Goal: Task Accomplishment & Management: Manage account settings

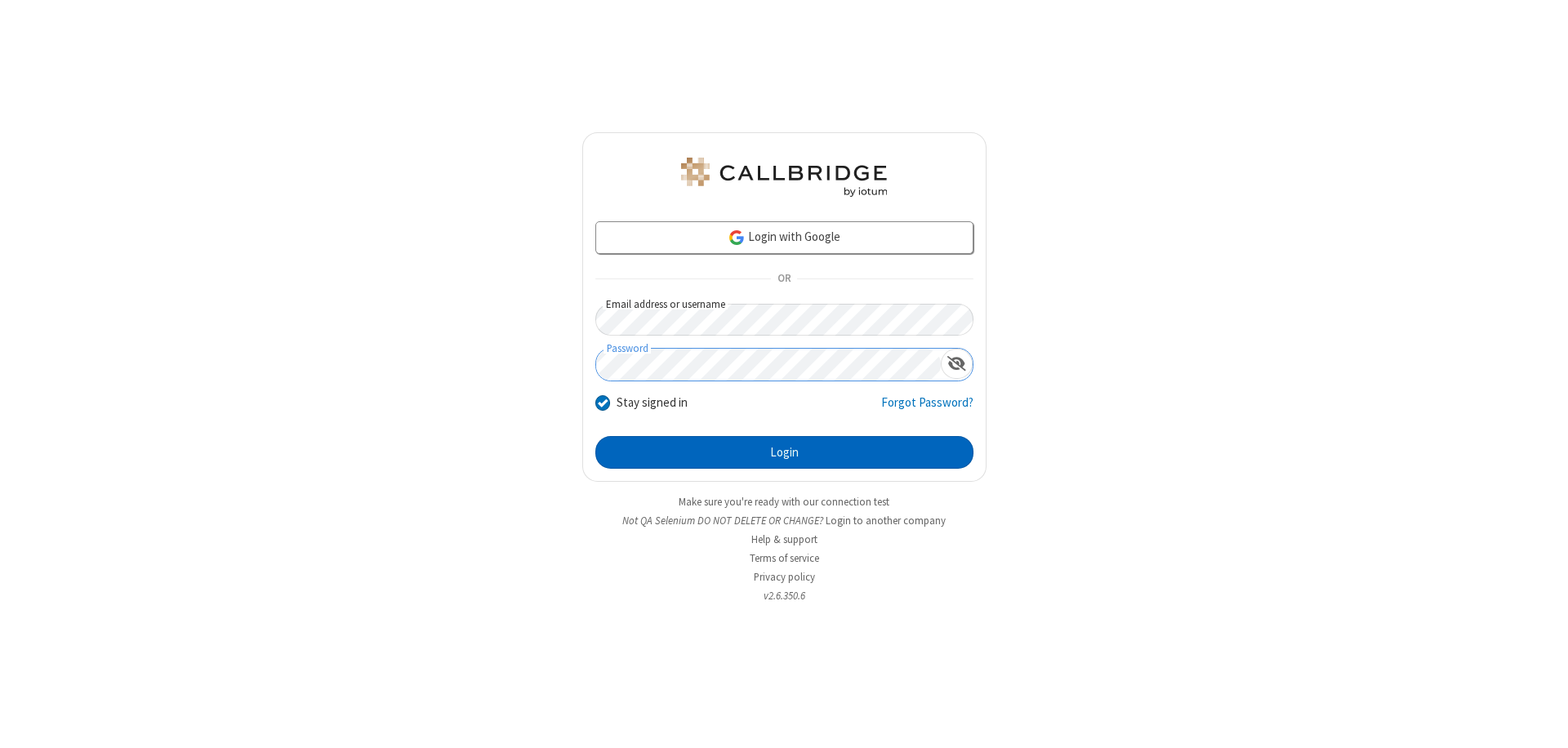
click at [784, 453] on button "Login" at bounding box center [784, 453] width 378 height 33
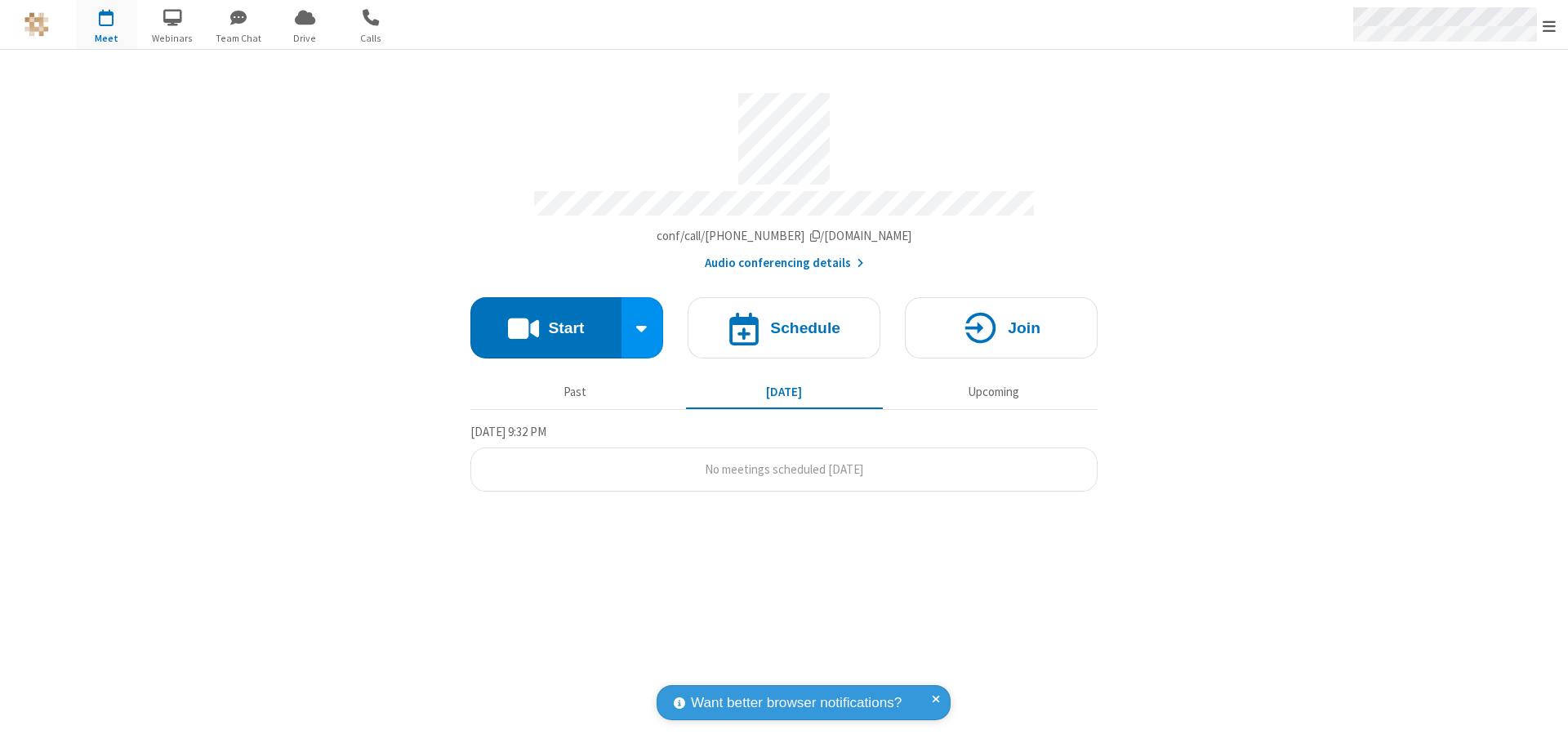
click at [1549, 25] on span "Open menu" at bounding box center [1549, 26] width 13 height 16
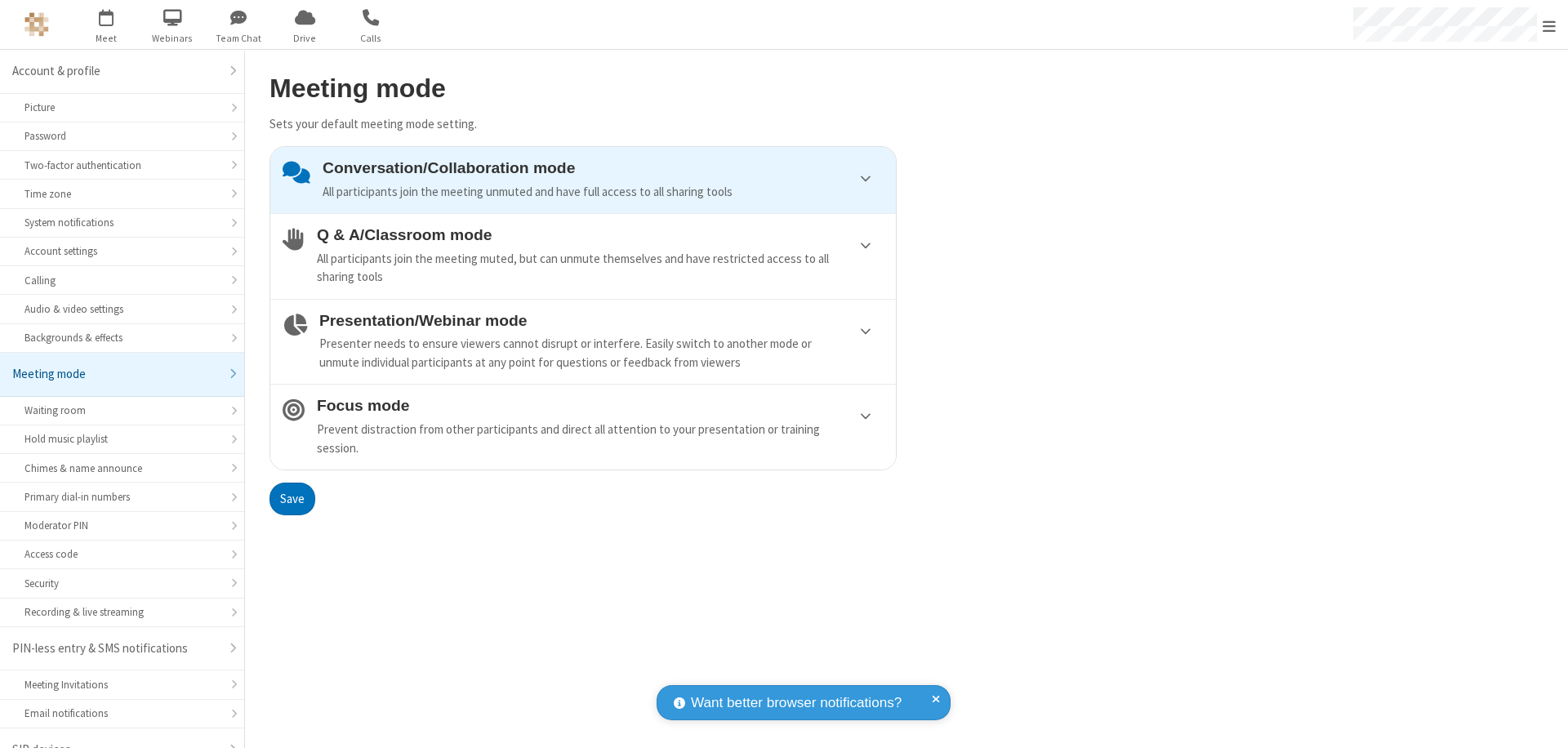
scroll to position [23, 0]
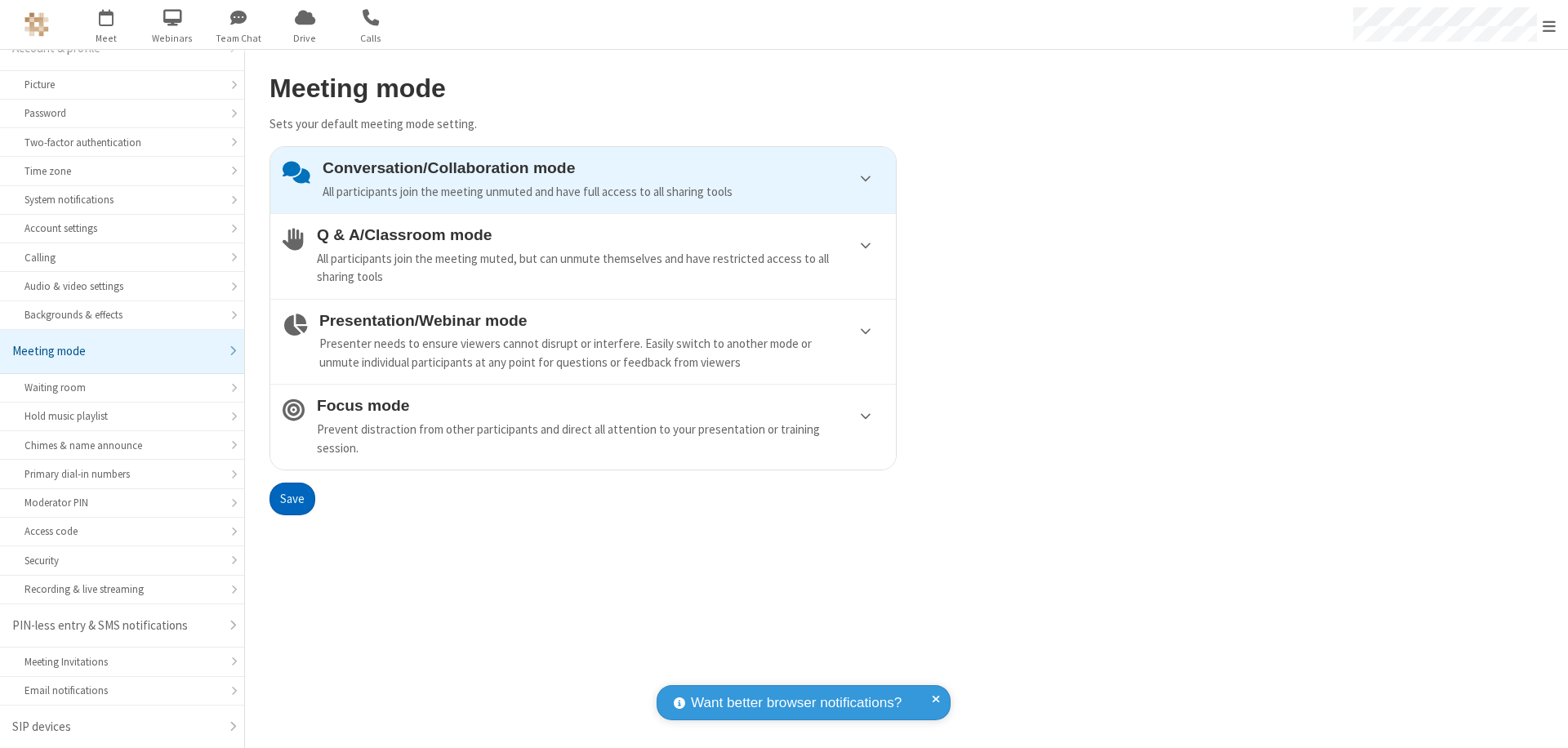
click at [583, 426] on div "Prevent distraction from other participants and direct all attention to your pr…" at bounding box center [599, 439] width 567 height 37
click at [292, 499] on button "Save" at bounding box center [293, 499] width 46 height 33
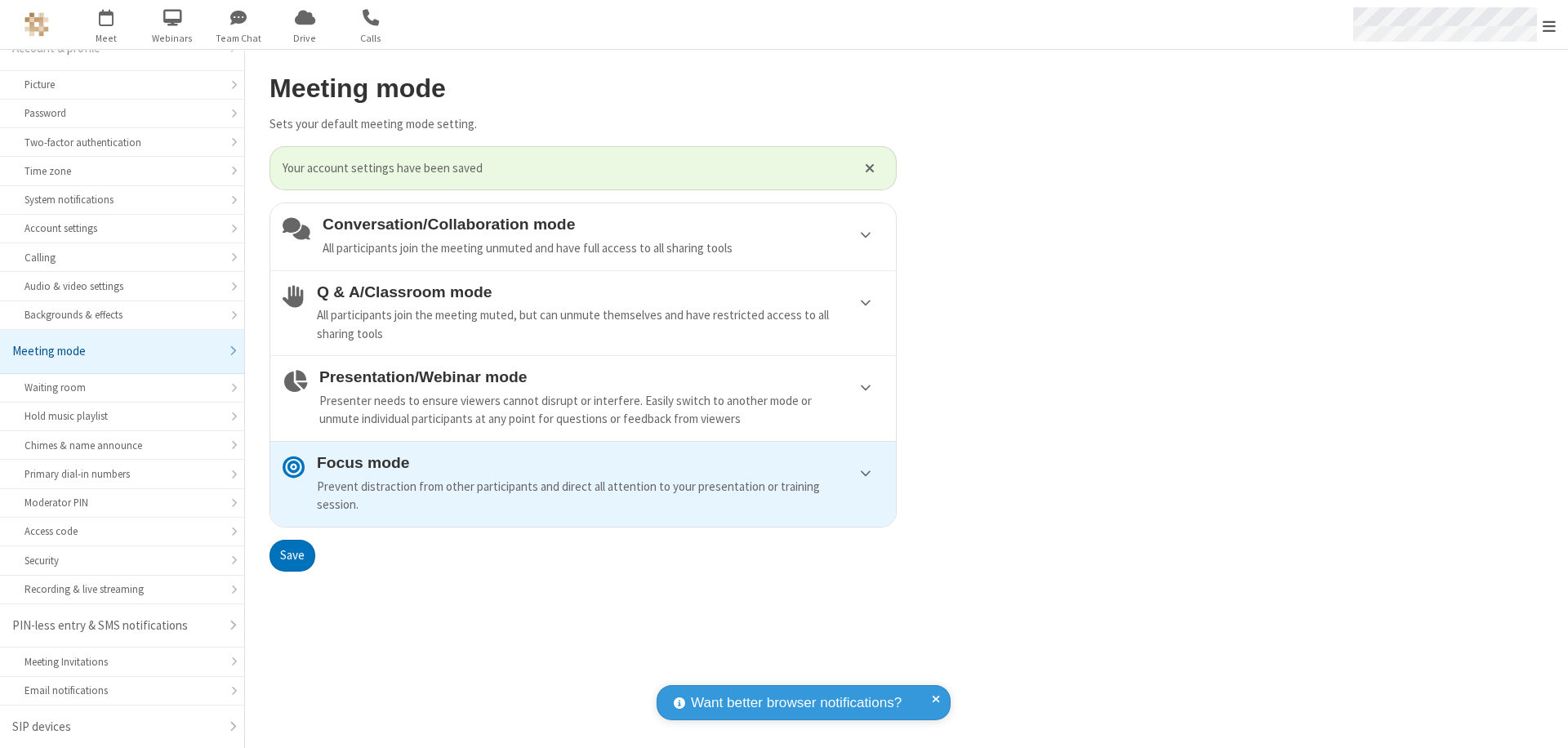
click at [1549, 25] on span "Open menu" at bounding box center [1549, 26] width 13 height 16
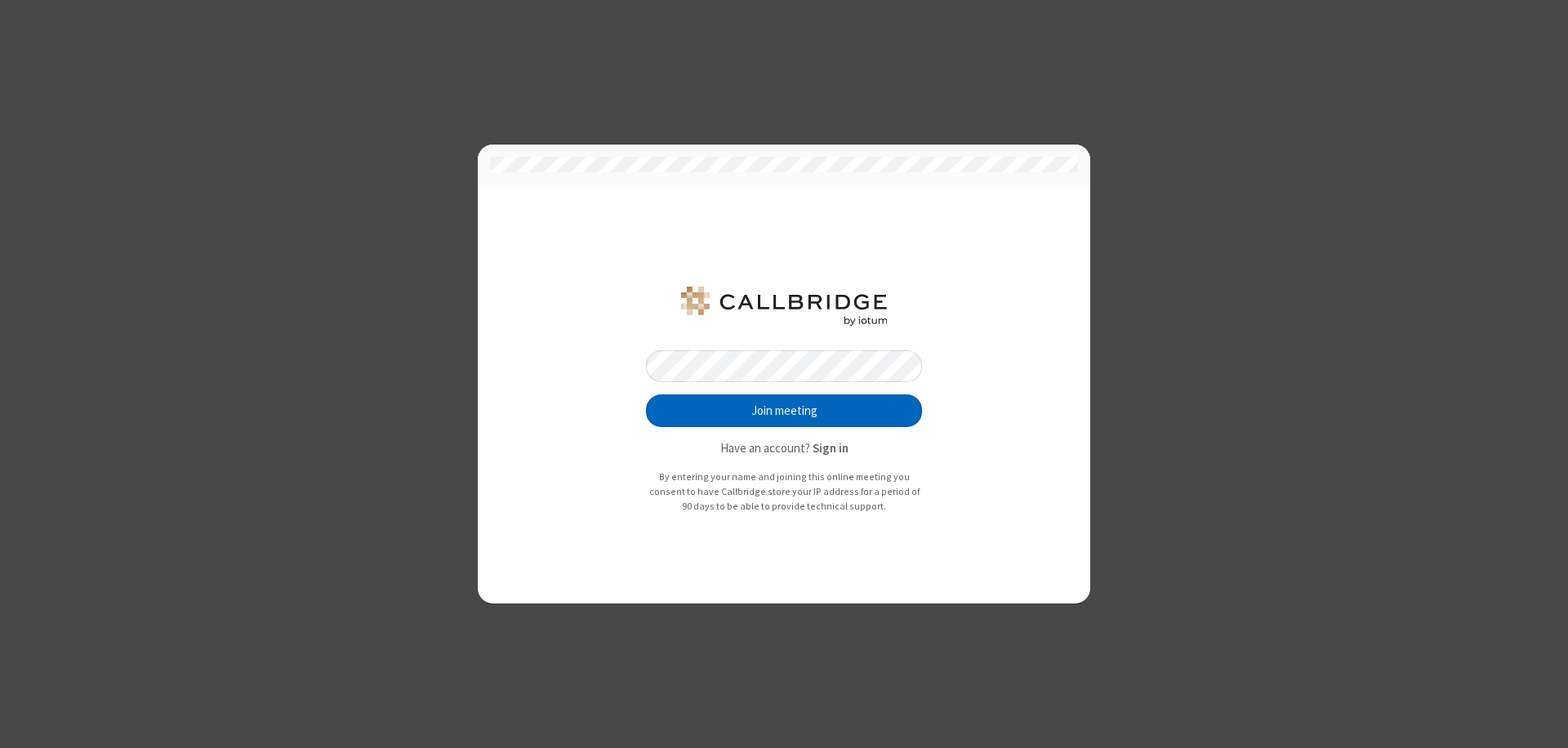
click at [784, 411] on button "Join meeting" at bounding box center [784, 411] width 276 height 33
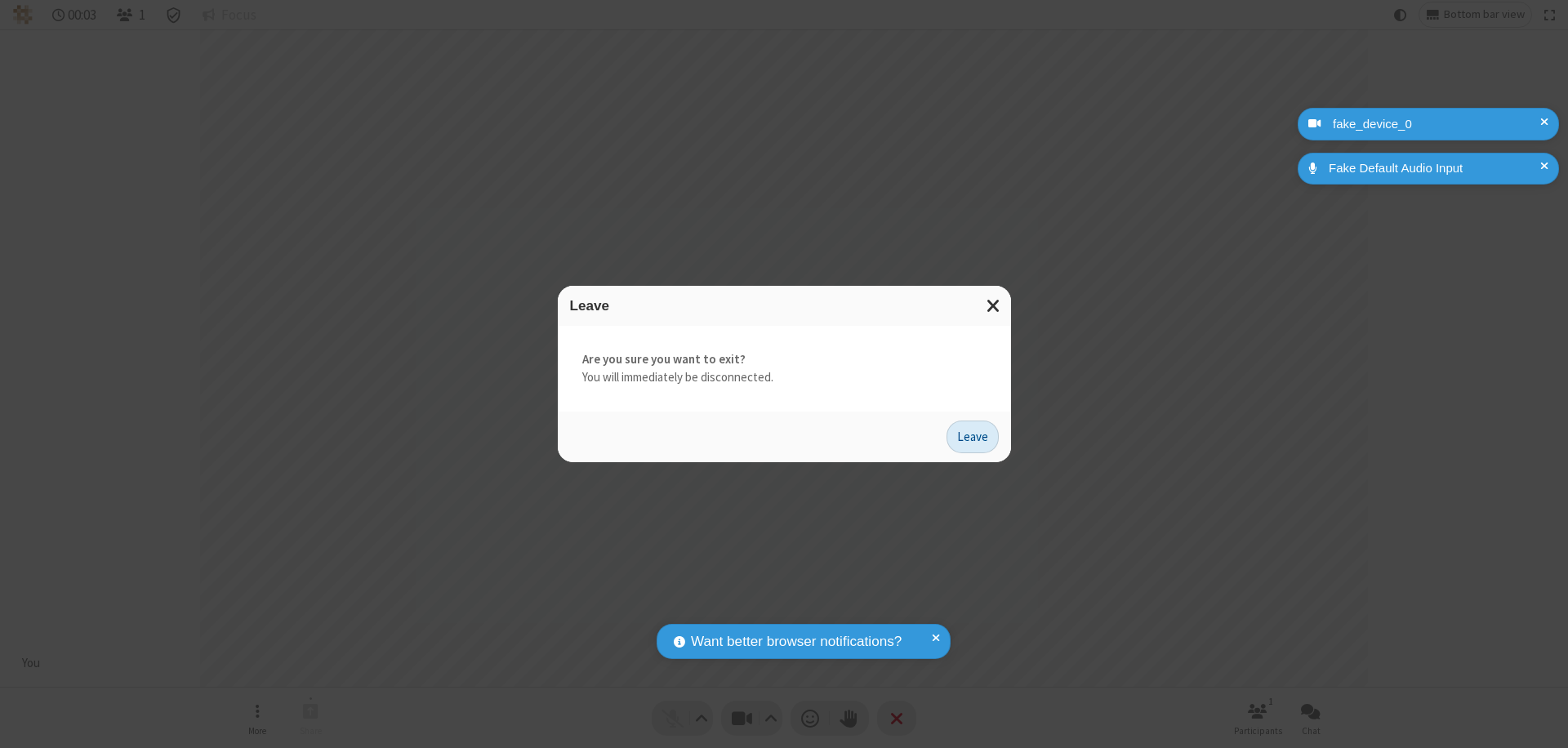
click at [973, 436] on button "Leave" at bounding box center [973, 437] width 52 height 33
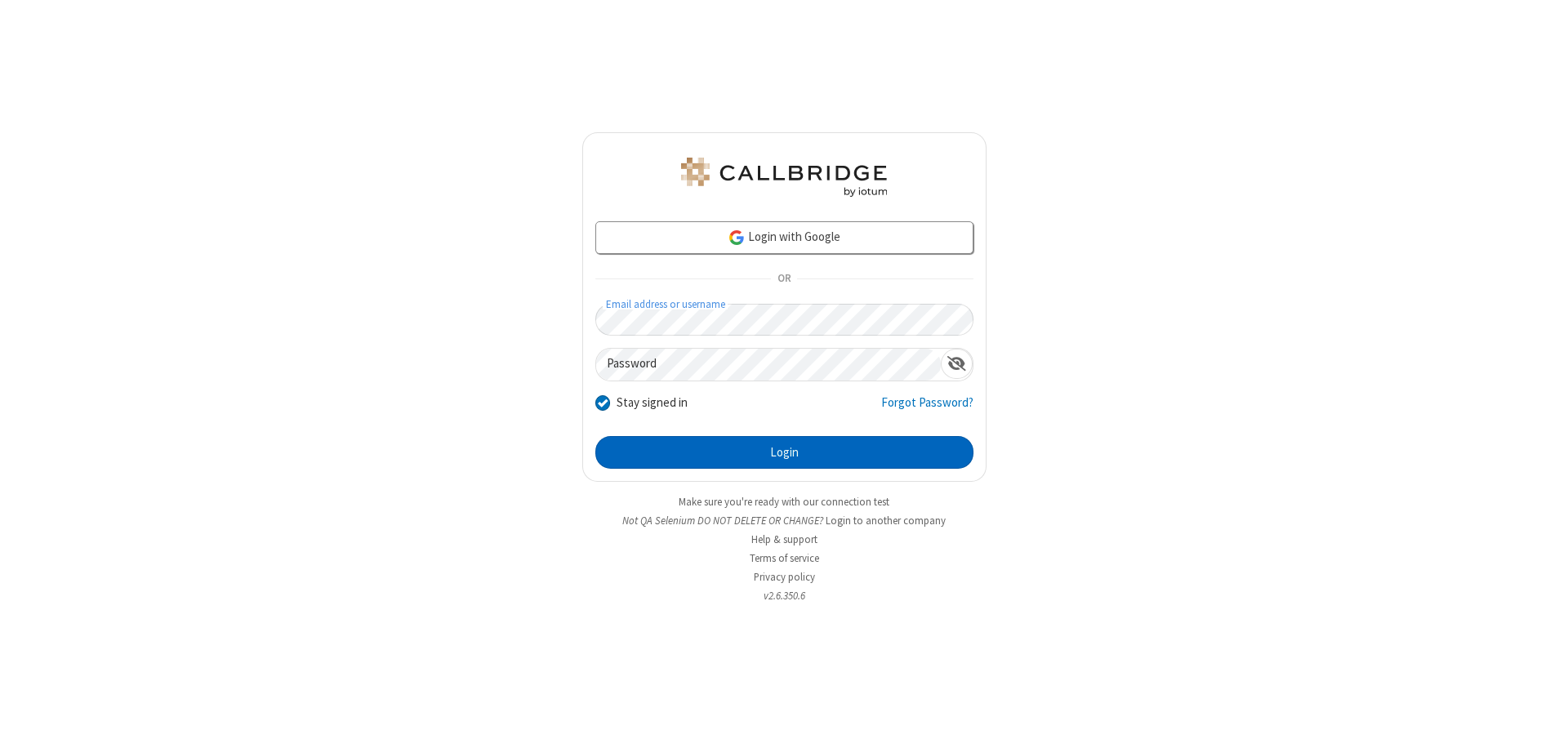
click at [784, 453] on button "Login" at bounding box center [784, 453] width 378 height 33
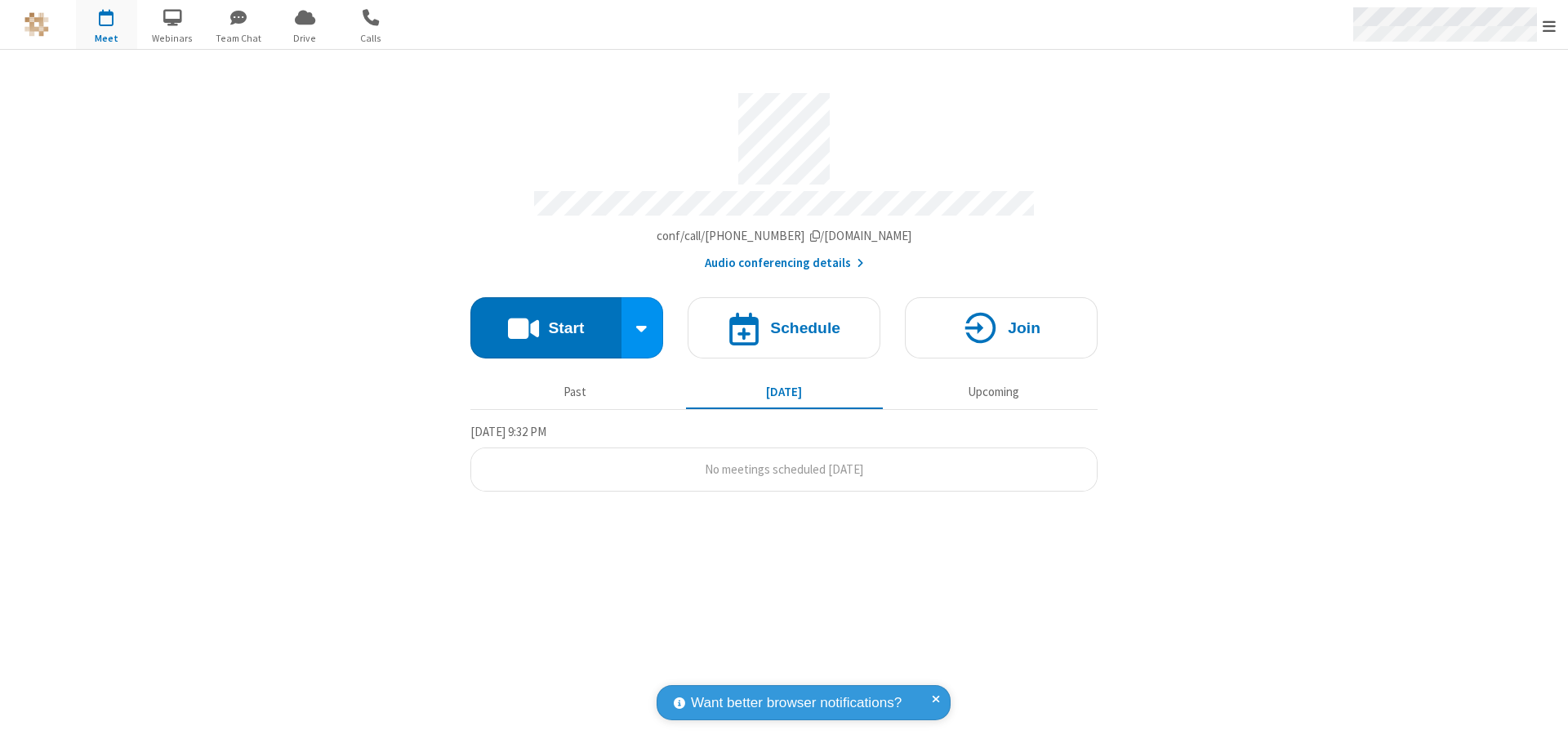
click at [1549, 25] on span "Open menu" at bounding box center [1549, 26] width 13 height 16
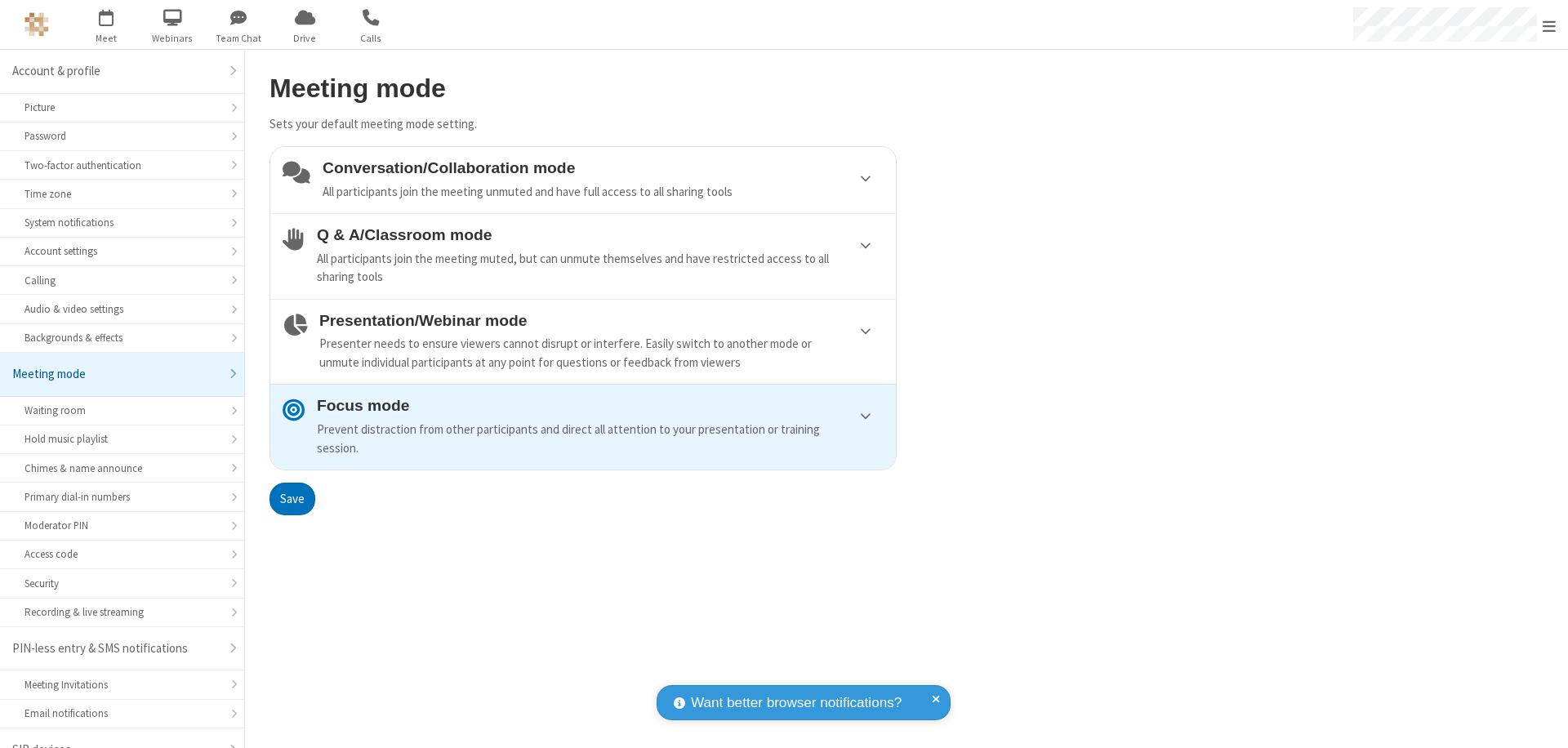
scroll to position [23, 0]
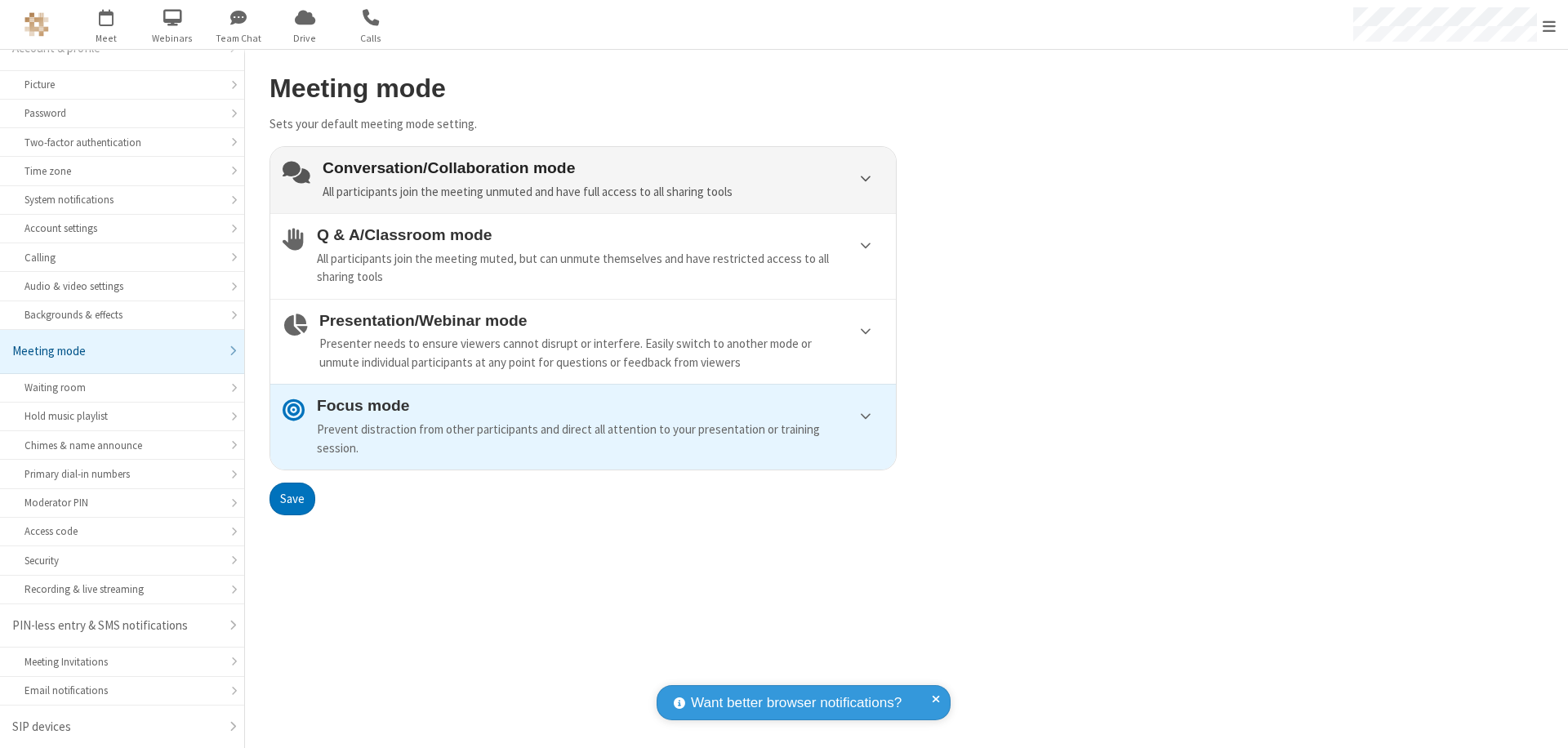
click at [583, 180] on div "Conversation/Collaboration mode All participants join the meeting unmuted and h…" at bounding box center [603, 180] width 561 height 42
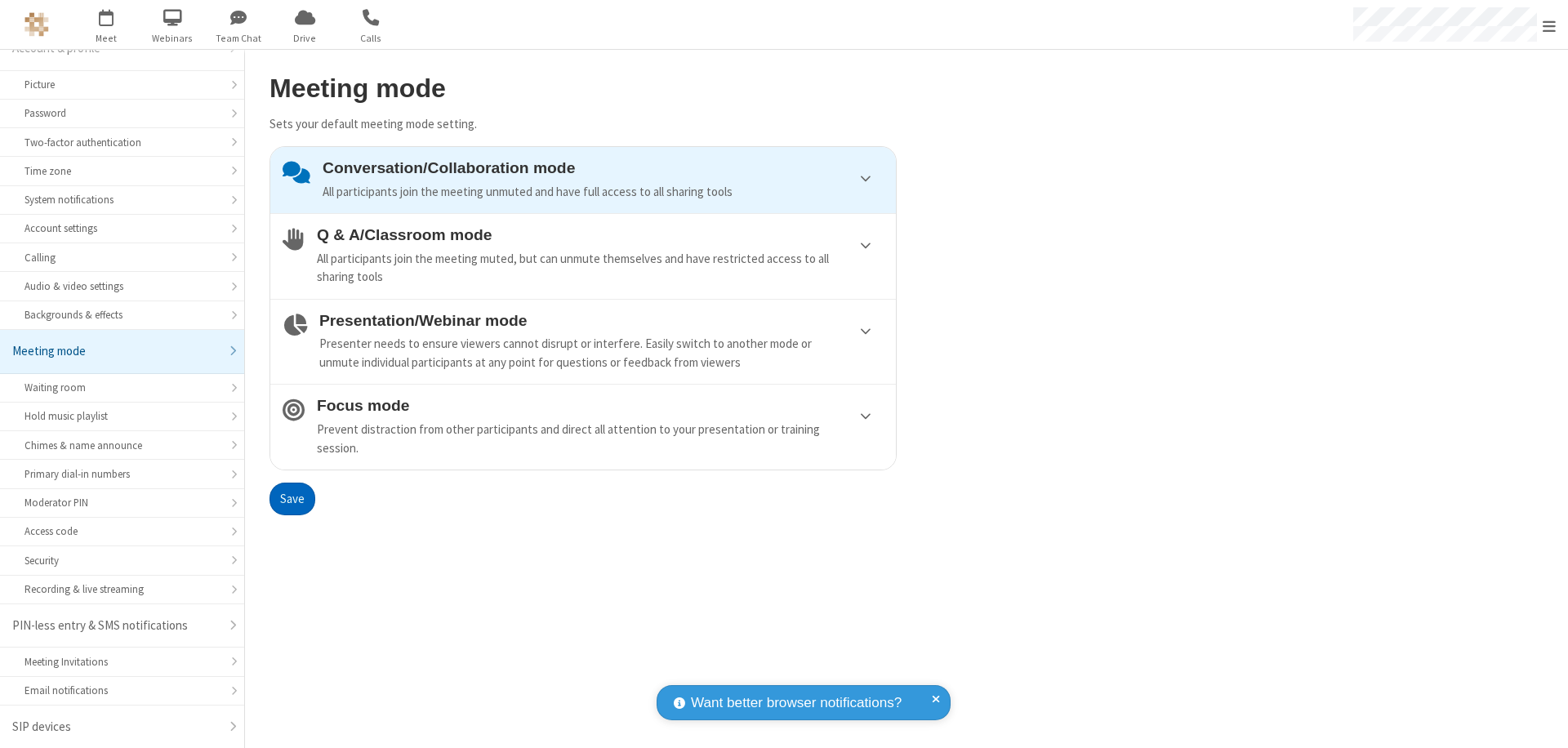
click at [292, 499] on button "Save" at bounding box center [293, 499] width 46 height 33
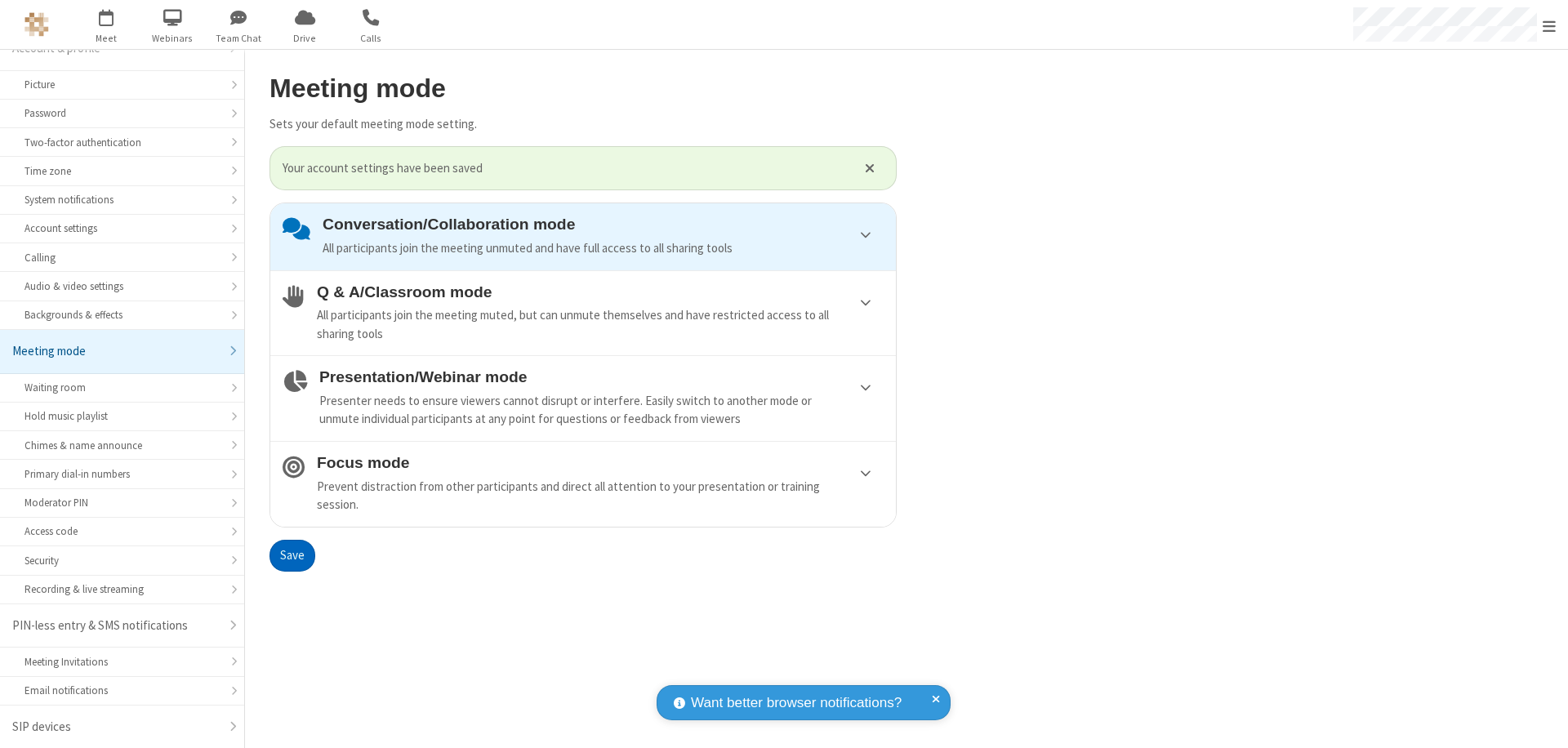
click at [1549, 25] on span "Open menu" at bounding box center [1549, 26] width 13 height 16
